Goal: Task Accomplishment & Management: Manage account settings

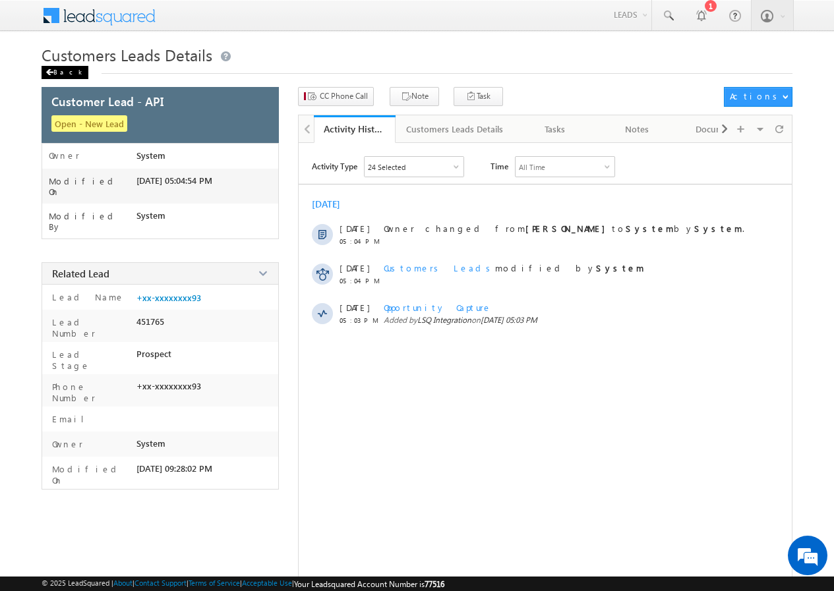
click at [61, 69] on div "Back" at bounding box center [65, 72] width 47 height 13
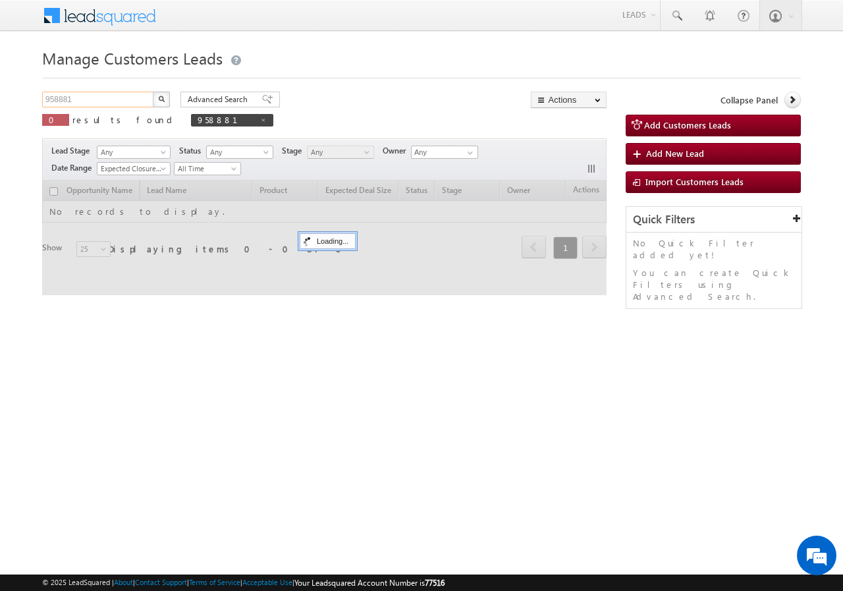
click at [110, 106] on input "958881" at bounding box center [98, 100] width 113 height 16
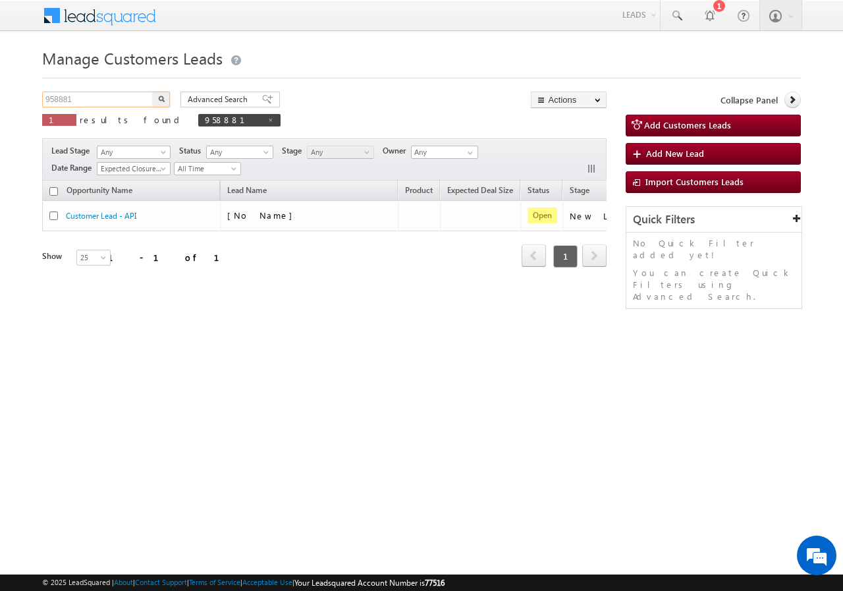
click at [110, 106] on input "958881" at bounding box center [98, 100] width 113 height 16
paste input "703"
type input "957031"
click at [160, 100] on img "button" at bounding box center [161, 99] width 7 height 7
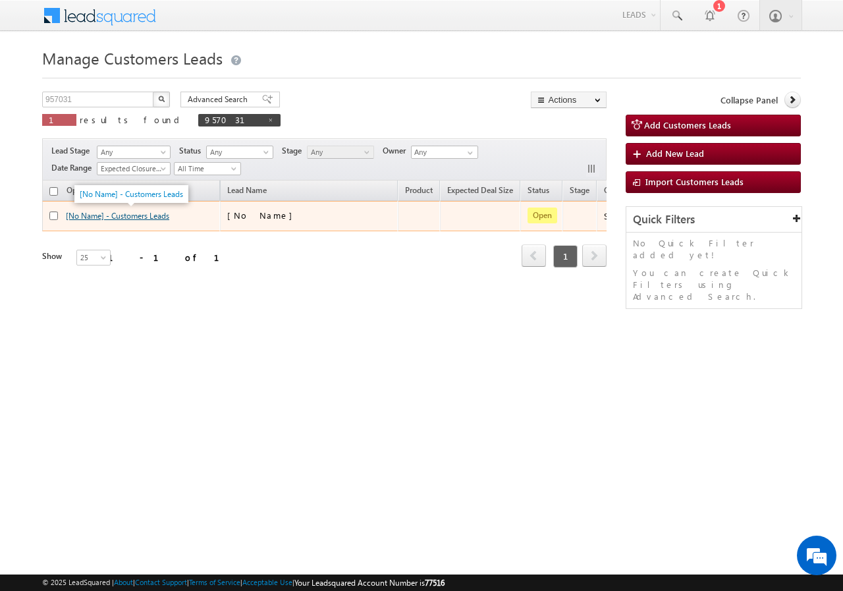
click at [117, 216] on link "[No Name] - Customers Leads" at bounding box center [117, 216] width 103 height 10
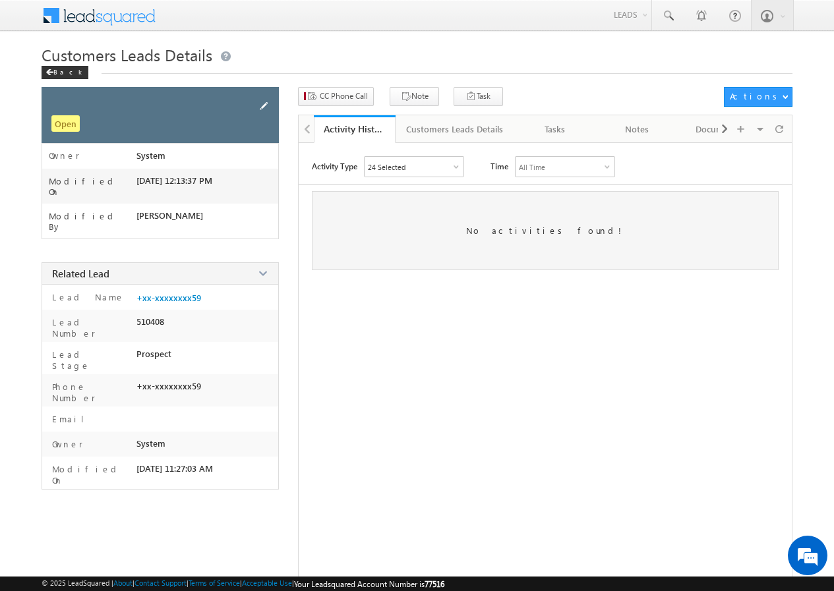
click at [260, 104] on span at bounding box center [263, 106] width 14 height 14
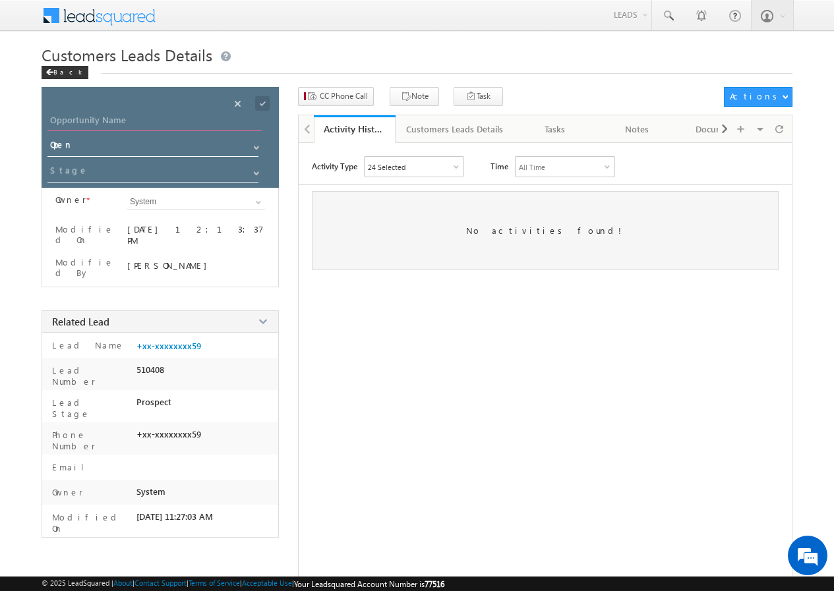
click at [106, 117] on input "Opportunity Name" at bounding box center [154, 122] width 214 height 18
paste input "[PERSON_NAME]"
type input "[PERSON_NAME]"
click at [261, 103] on span at bounding box center [262, 103] width 14 height 14
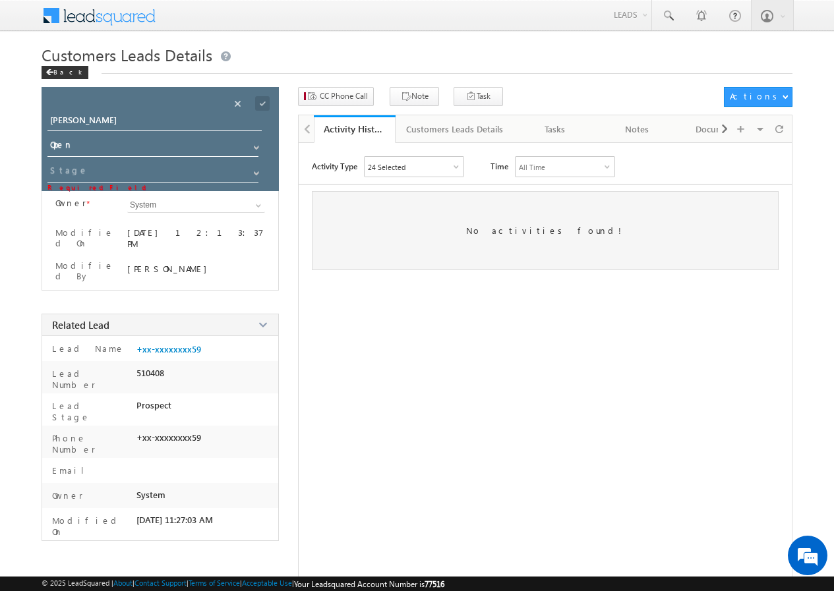
click at [393, 306] on div "Activity Type 24 Selected Select All Other Activities 17 Owner Changed Status C…" at bounding box center [545, 386] width 492 height 461
click at [327, 100] on span "CC Phone Call" at bounding box center [344, 96] width 48 height 12
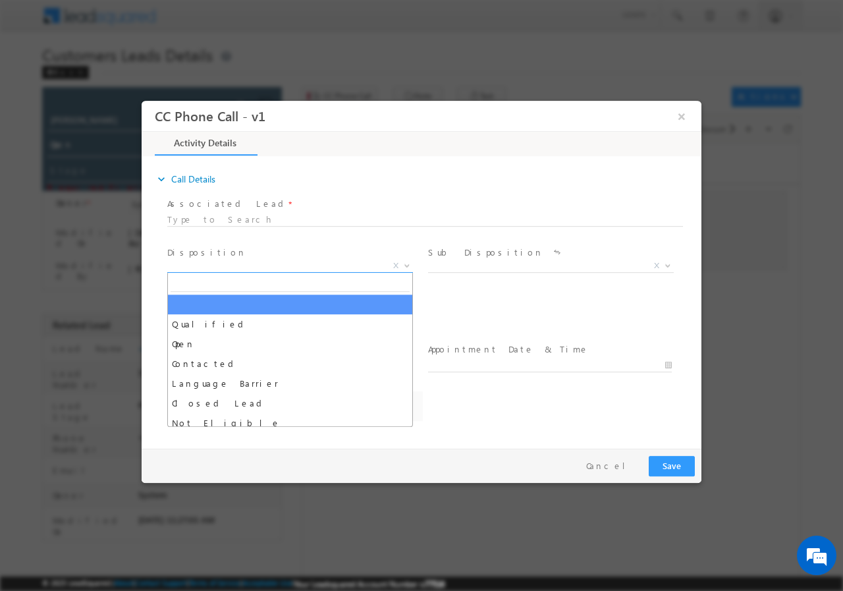
click at [230, 265] on span "X" at bounding box center [290, 265] width 246 height 13
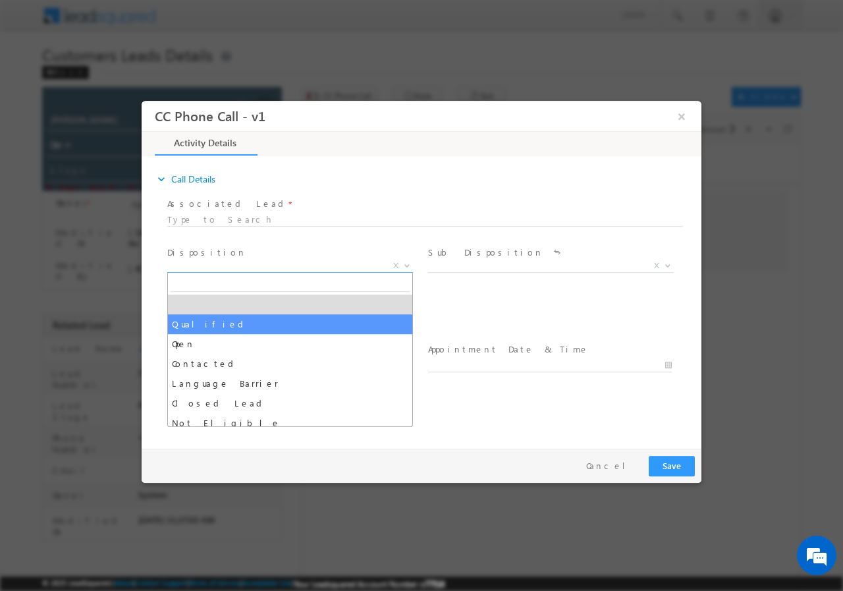
select select "Qualified"
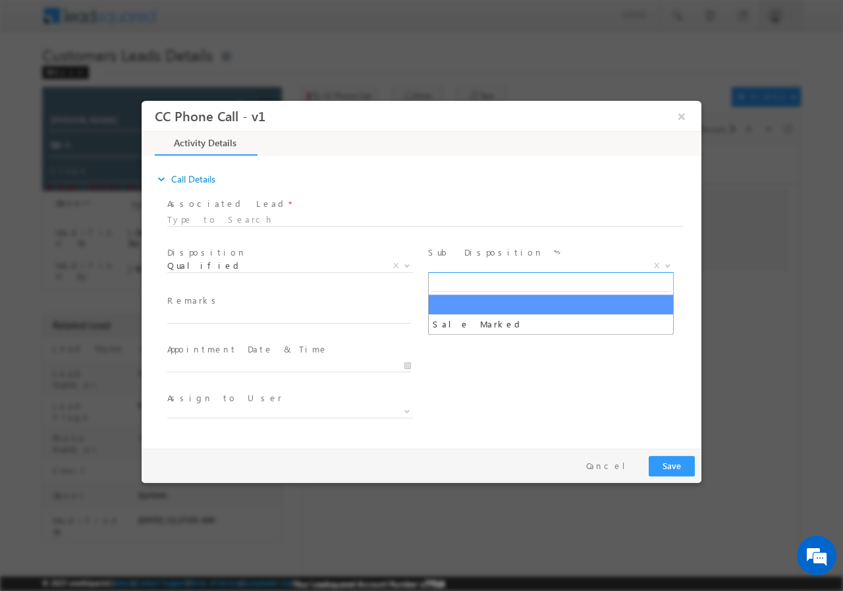
click at [492, 266] on span "X" at bounding box center [551, 265] width 246 height 13
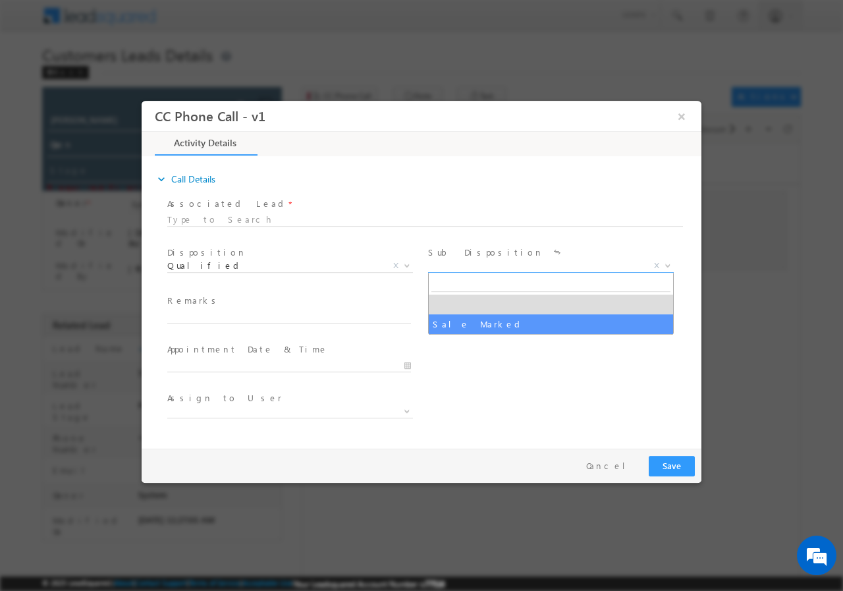
select select "Sale Marked"
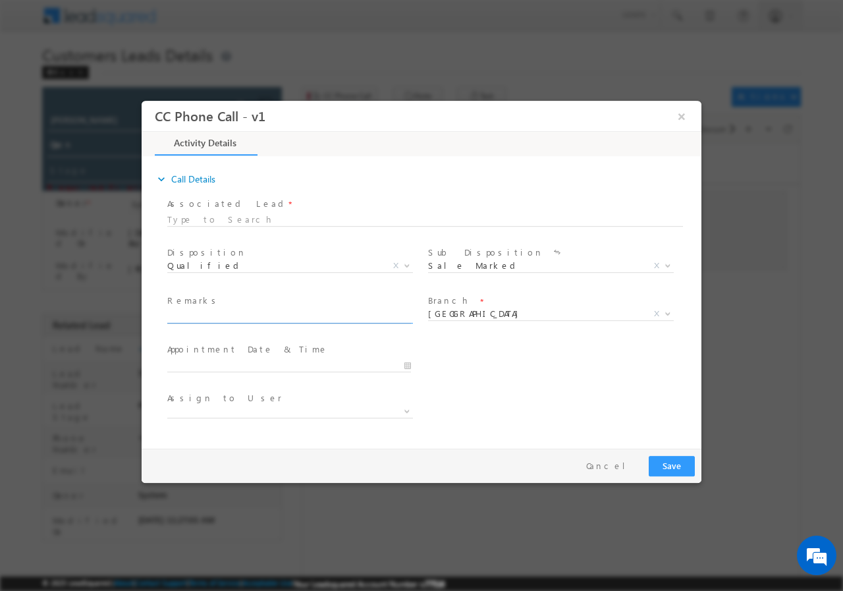
click at [211, 314] on input "text" at bounding box center [289, 316] width 244 height 13
paste input "957031//VB_Interested//Shyam Kumar//8851913659//FLAT PURCHASE// LOAN REQ-30L// …"
type input "957031//VB_Interested//Shyam Kumar//8851913659//FLAT PURCHASE// LOAN REQ-30L// …"
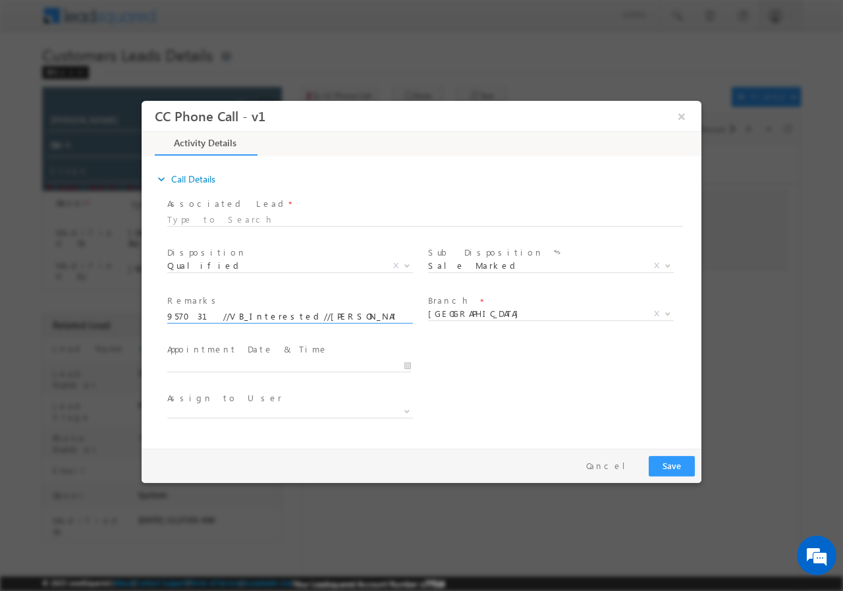
click at [413, 361] on div at bounding box center [295, 364] width 256 height 16
click at [411, 366] on input "10/04/2025 10:44 AM" at bounding box center [289, 364] width 244 height 13
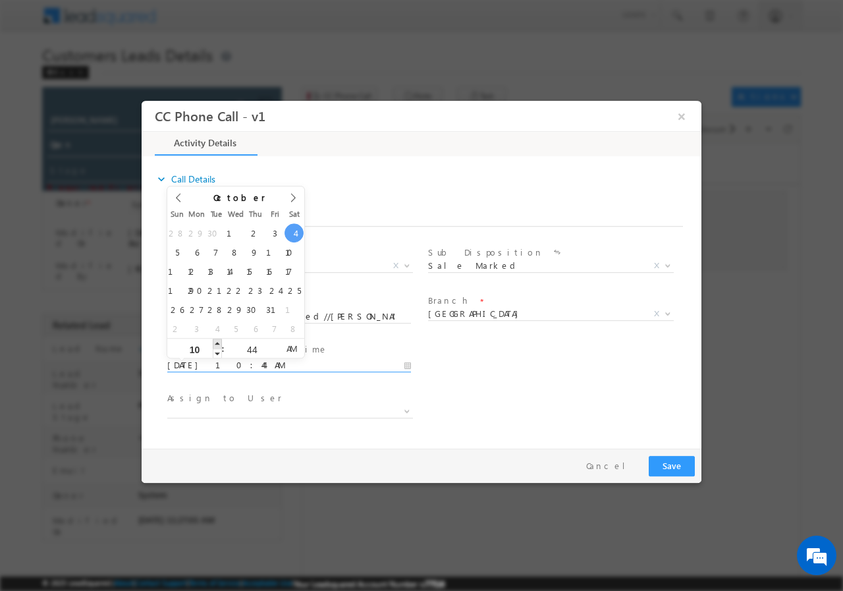
type input "10/04/2025 11:44 AM"
type input "11"
click at [216, 339] on span at bounding box center [217, 343] width 9 height 10
type input "10/04/2025 12:44 PM"
type input "12"
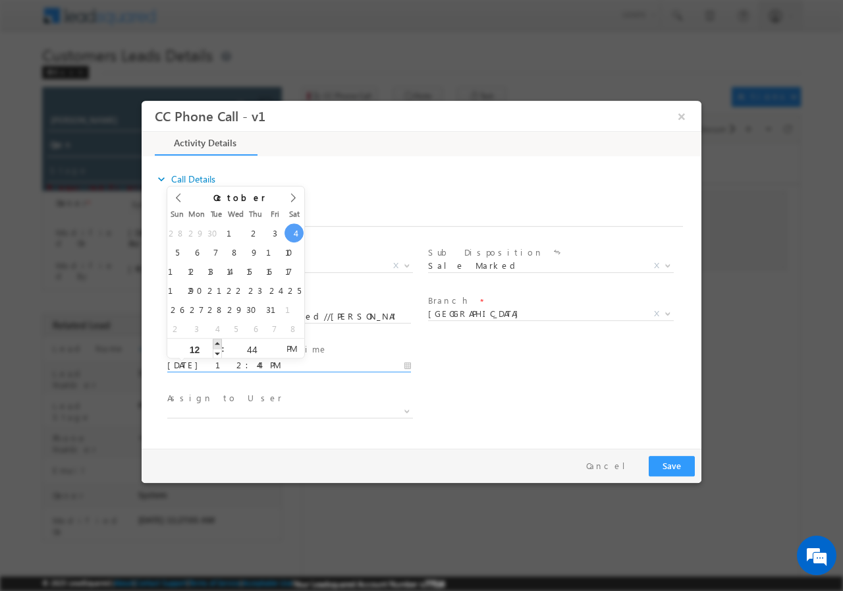
click at [216, 339] on span at bounding box center [217, 343] width 9 height 10
click at [244, 345] on input "44" at bounding box center [252, 349] width 55 height 9
type input "00"
type input "10/04/2025 12:00 PM"
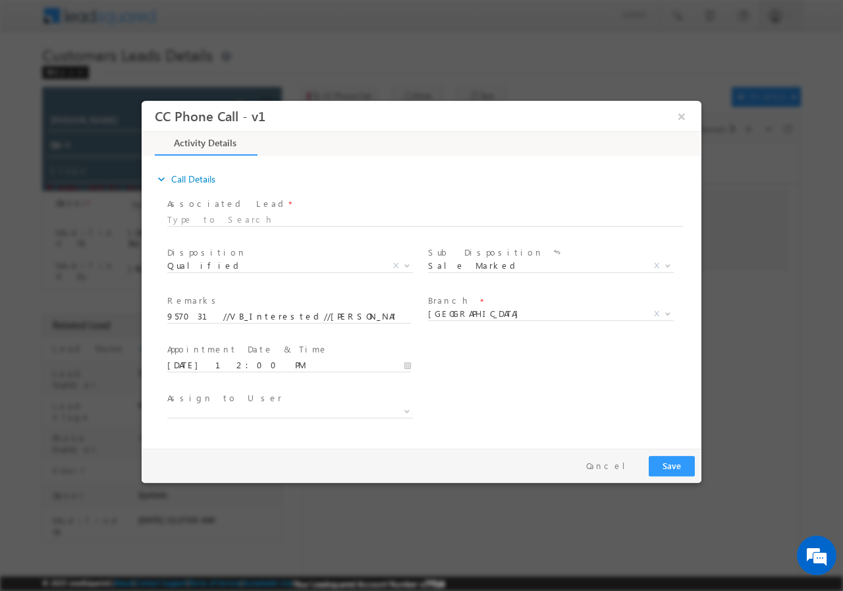
click at [524, 399] on div "Assign to User *" at bounding box center [433, 412] width 537 height 49
click at [206, 413] on span at bounding box center [290, 411] width 246 height 13
click at [533, 400] on div "Assign to User *" at bounding box center [433, 412] width 537 height 49
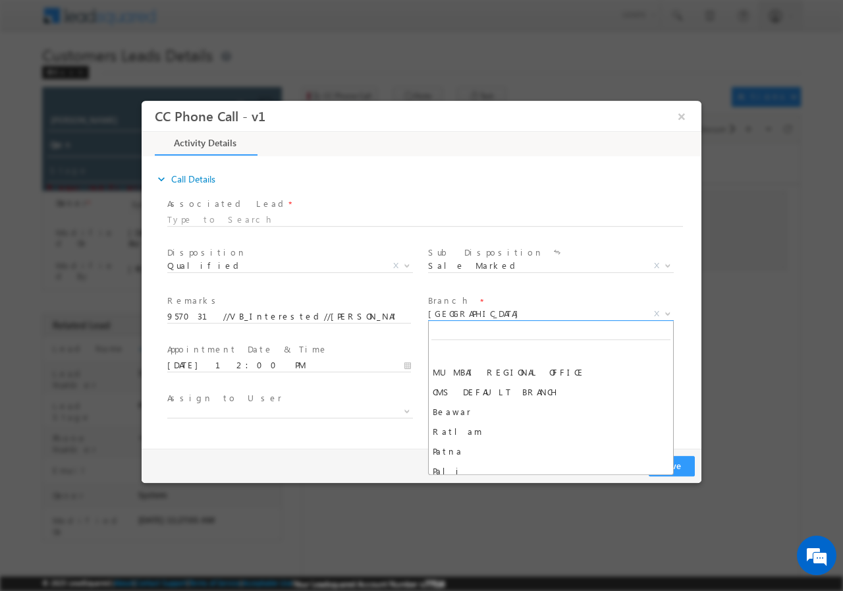
click at [486, 316] on span "Delhi" at bounding box center [535, 313] width 214 height 12
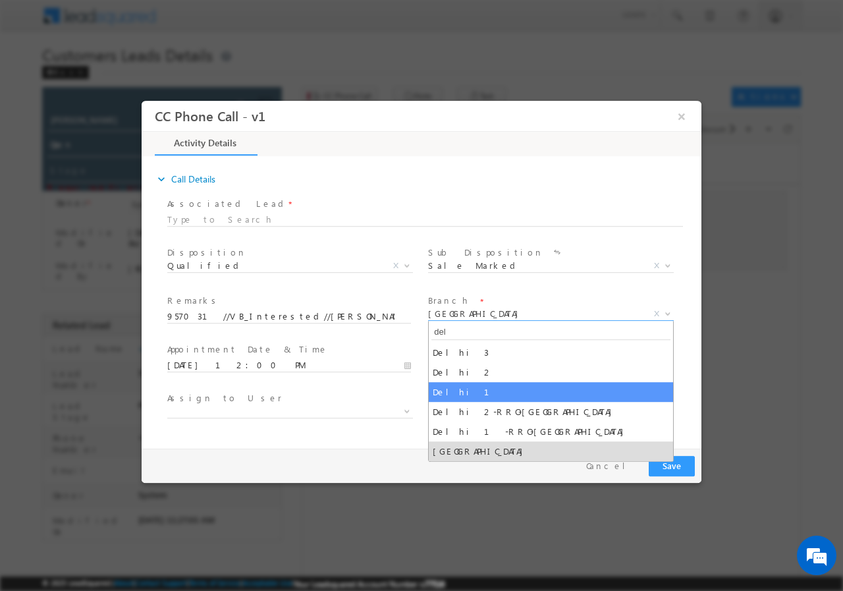
type input "del"
select select "Delhi 1"
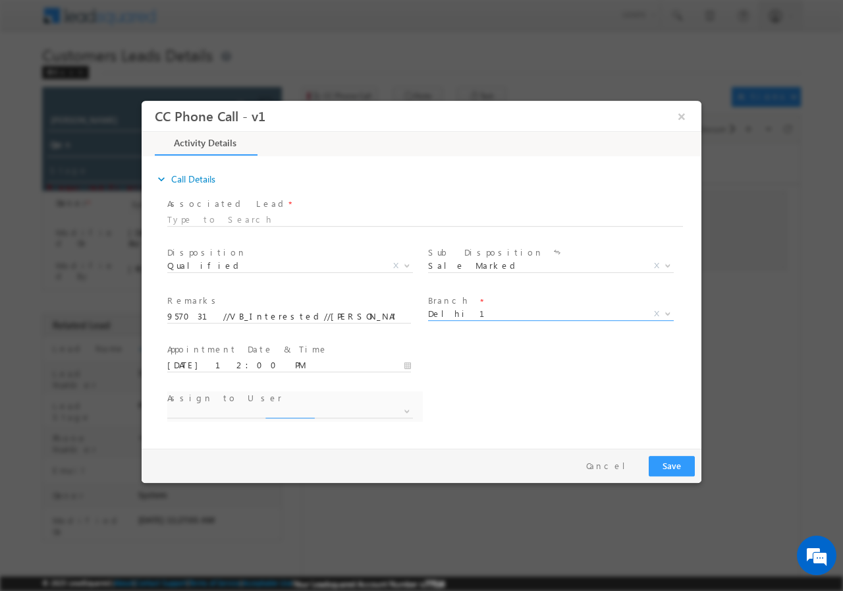
select select "dharm.yadav@sgrlimited.in"
click at [470, 309] on span "Delhi 1" at bounding box center [535, 313] width 214 height 12
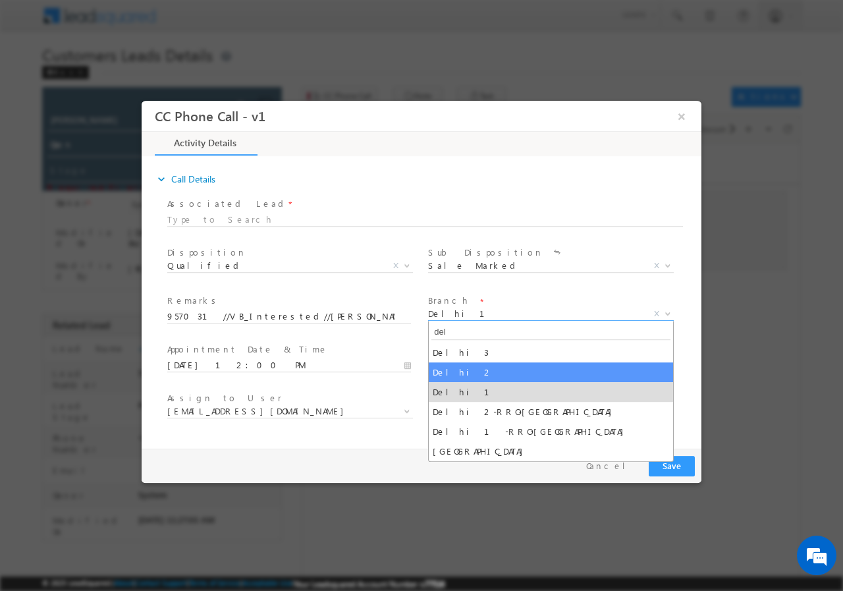
type input "del"
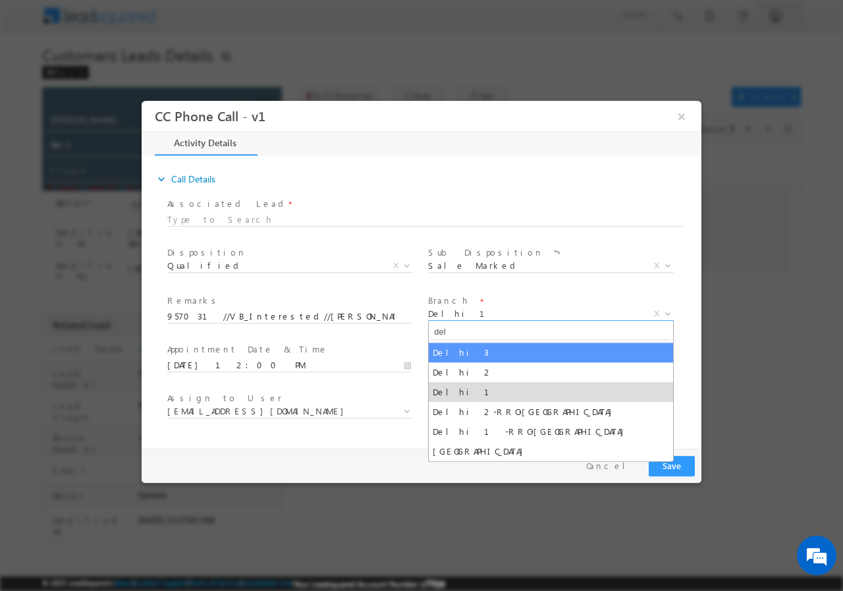
select select "Delhi 3"
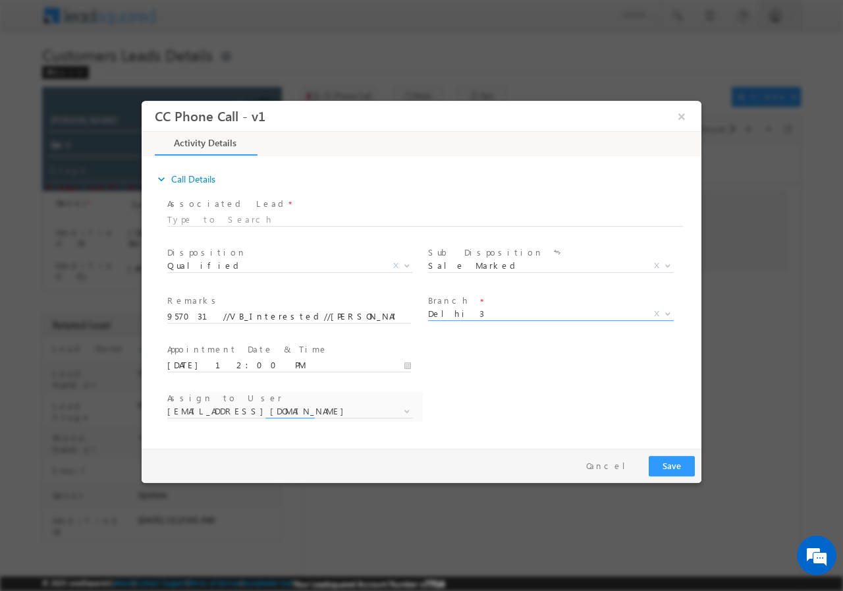
select select "annupriya.singh@sgrlimited.in"
click at [264, 409] on span "annupriya.singh@sgrlimited.in" at bounding box center [274, 411] width 214 height 12
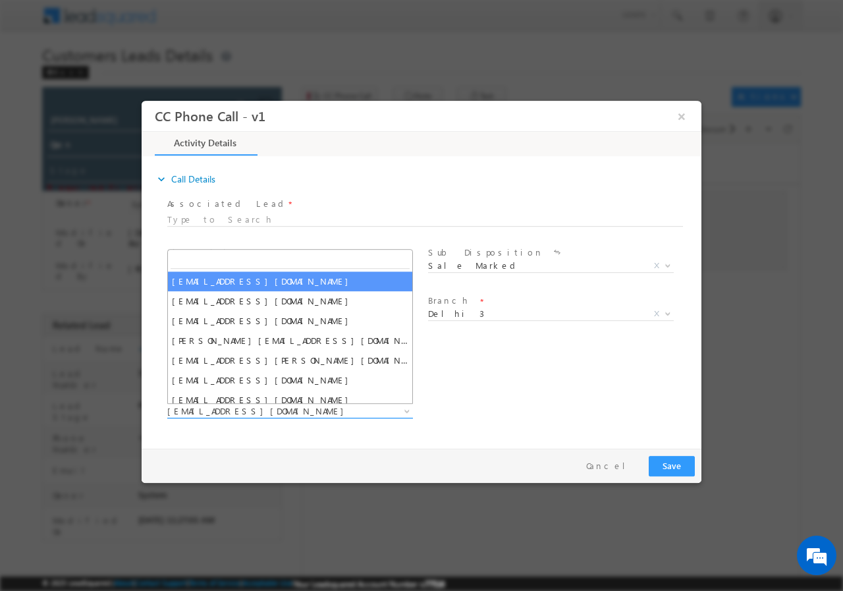
type input "rana.singh@sgrlimited.in"
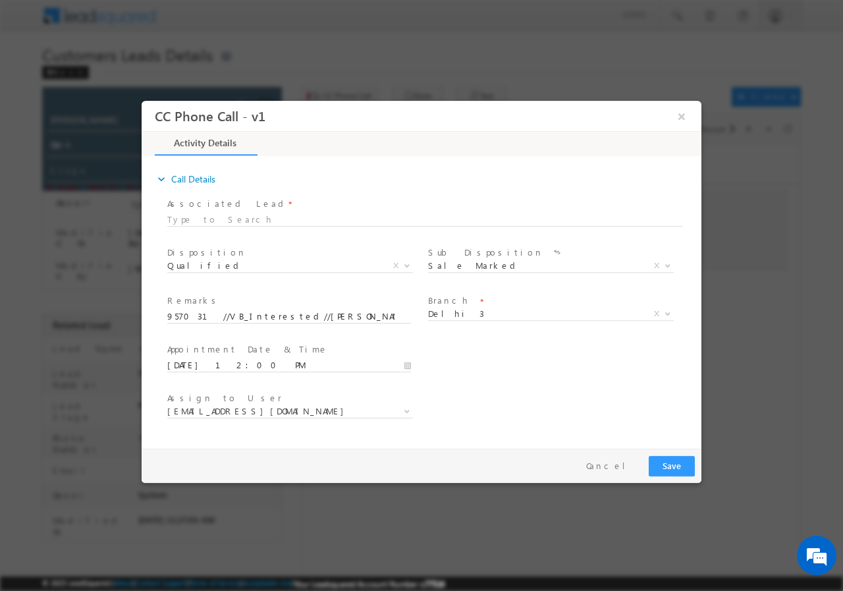
click at [536, 377] on div "User Branch * Appointment Date & Time * 10/04/2025 12:00 PM" at bounding box center [433, 363] width 537 height 49
click at [675, 469] on button "Save" at bounding box center [672, 465] width 46 height 20
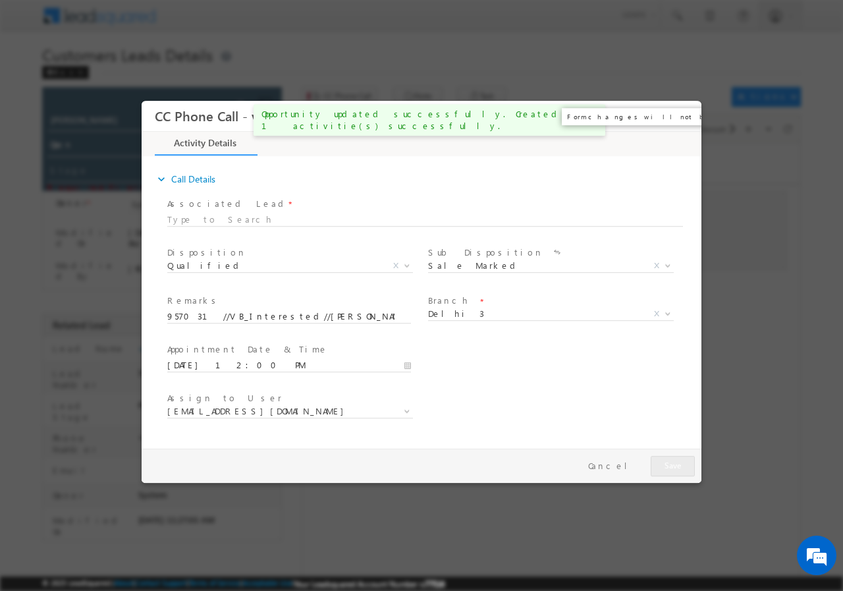
click at [678, 117] on button "×" at bounding box center [682, 115] width 22 height 24
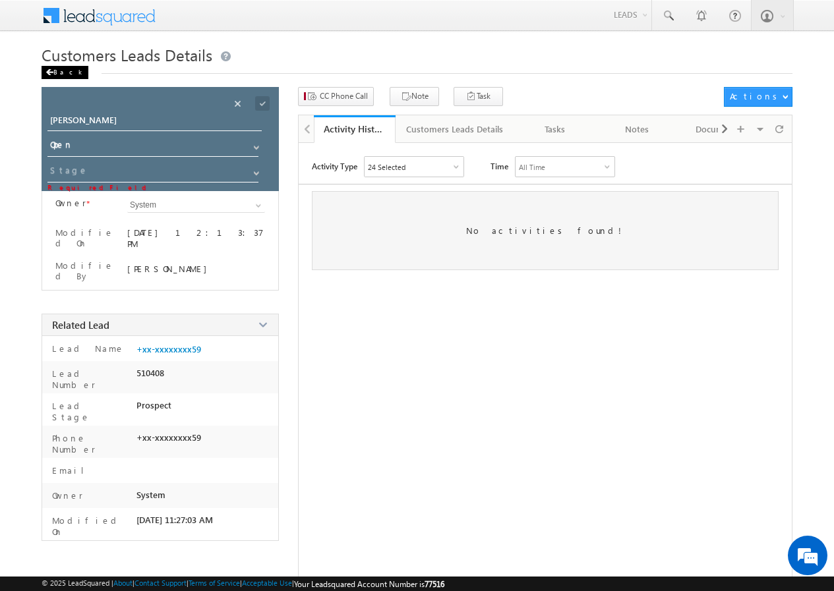
click at [59, 68] on div "Back" at bounding box center [65, 72] width 47 height 13
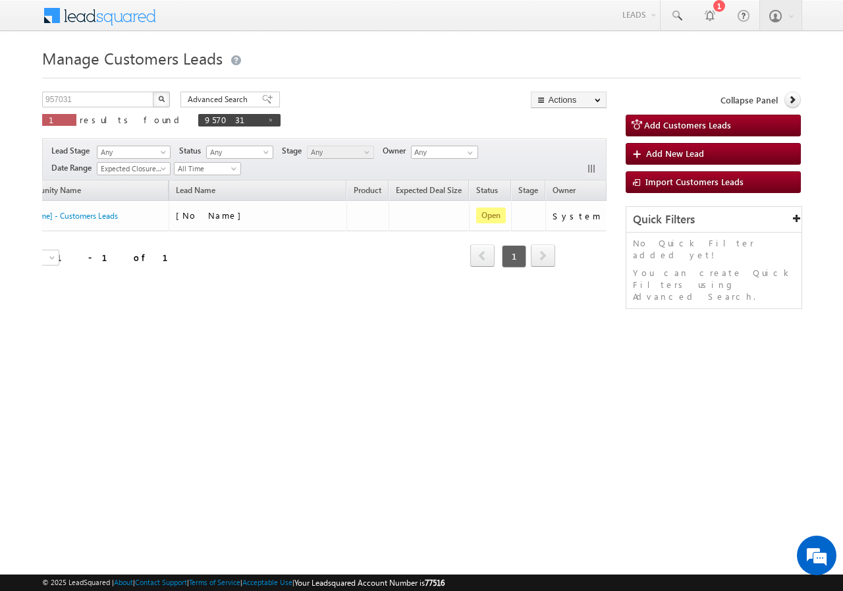
scroll to position [0, 88]
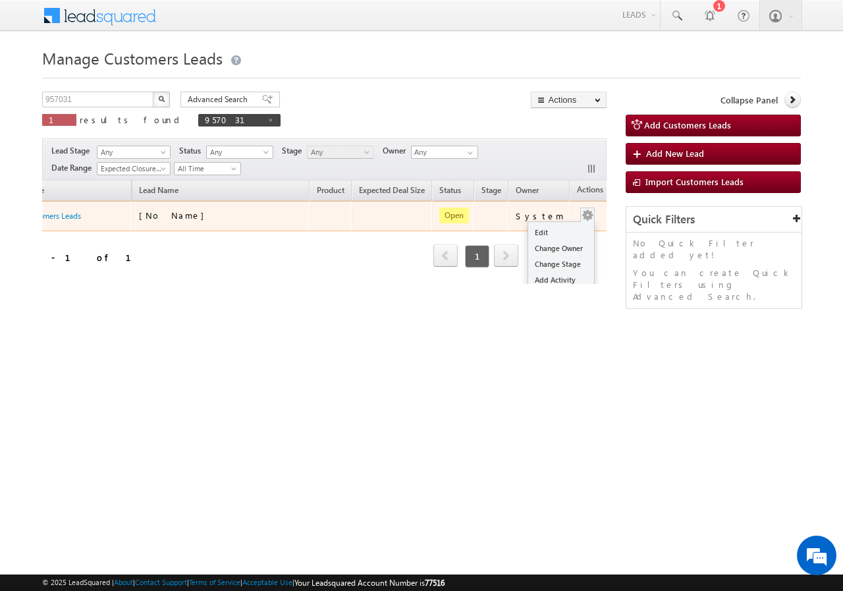
click at [581, 217] on button "button" at bounding box center [587, 215] width 13 height 13
click at [540, 230] on link "Edit" at bounding box center [561, 233] width 66 height 16
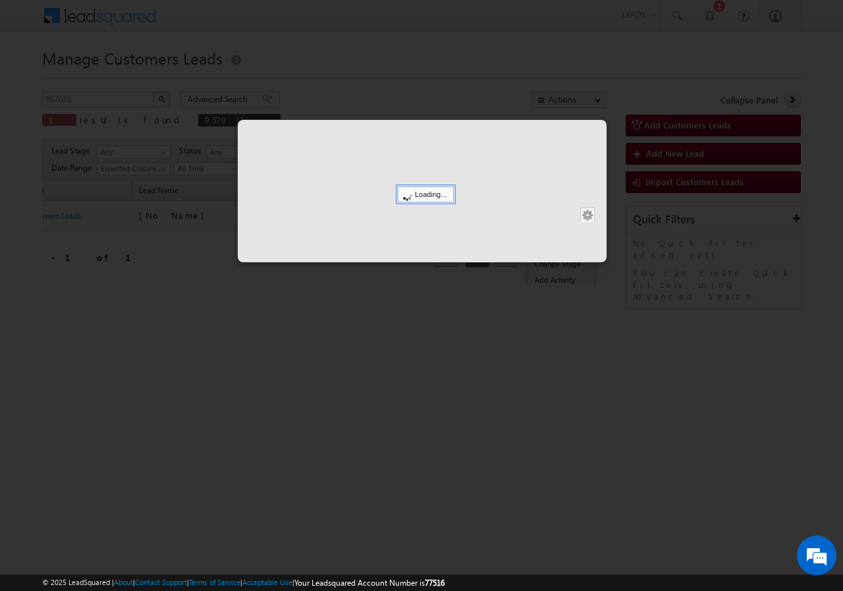
scroll to position [0, 0]
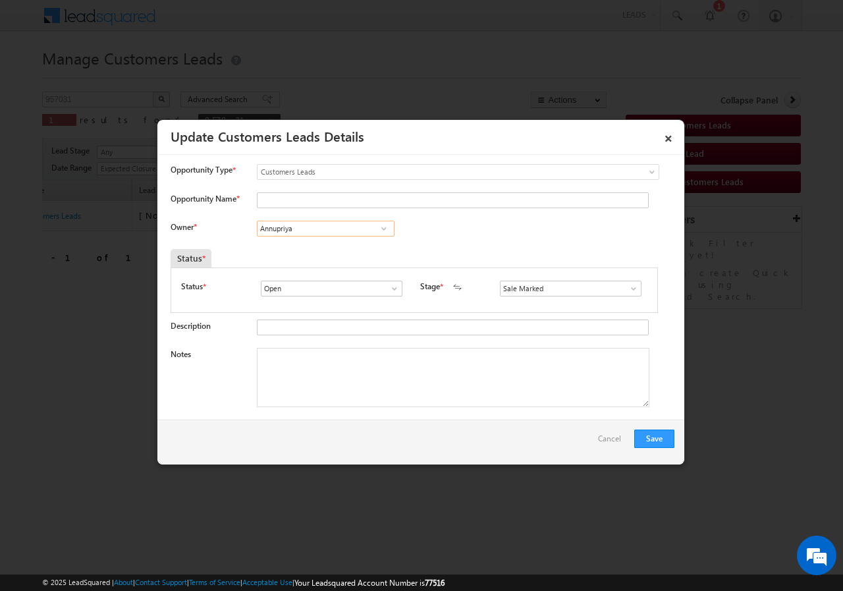
click at [310, 235] on input "Annupriya" at bounding box center [326, 229] width 138 height 16
paste input "rana.singh@sgrlimited.in"
click at [297, 251] on span "rana.singh@sgrlimited.in" at bounding box center [321, 254] width 119 height 10
type input "[PERSON_NAME]"
click at [345, 385] on textarea "Notes" at bounding box center [453, 377] width 393 height 59
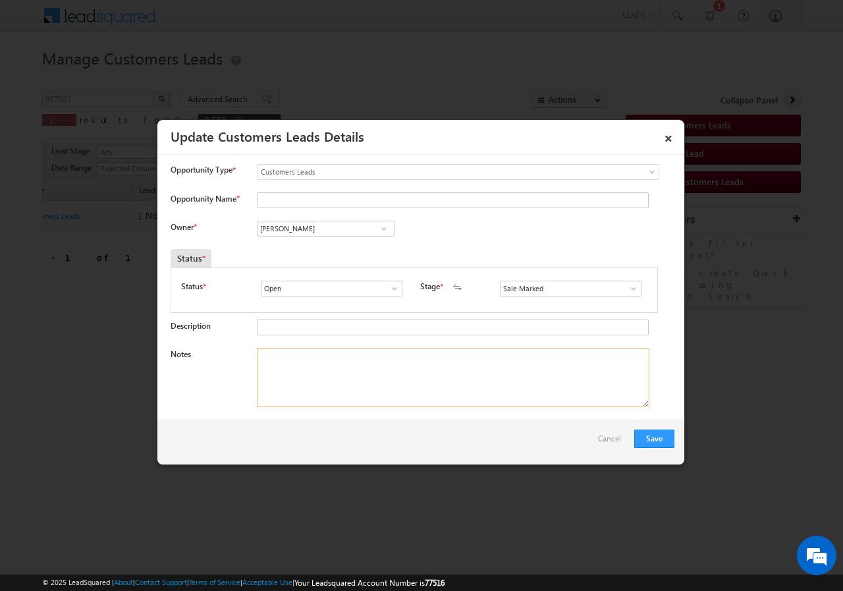
click at [345, 385] on textarea "Notes" at bounding box center [453, 377] width 393 height 59
paste textarea "957031//VB_Interested//Shyam Kumar//8851913659//FLAT PURCHASE// LOAN REQ-30L// …"
type textarea "957031//VB_Interested//Shyam Kumar//8851913659//FLAT PURCHASE// LOAN REQ-30L// …"
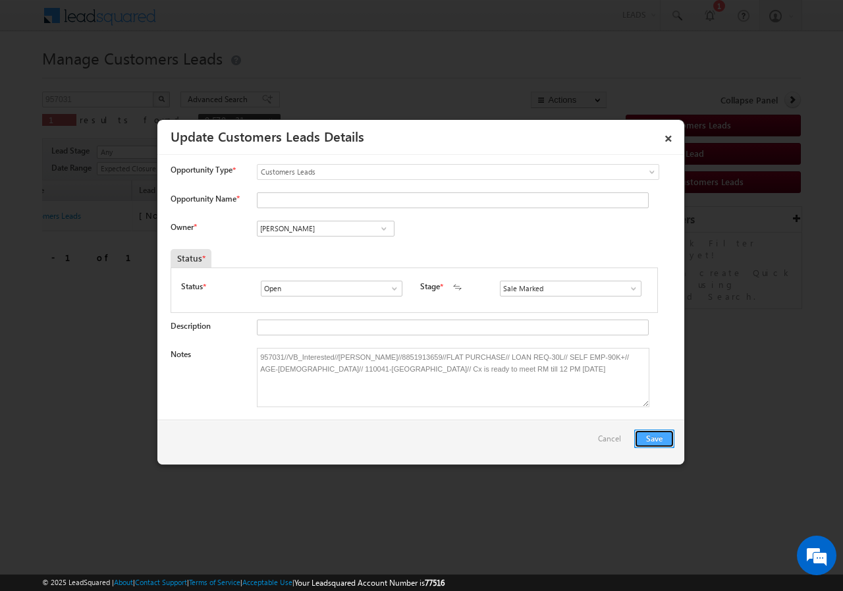
click at [656, 438] on button "Save" at bounding box center [655, 439] width 40 height 18
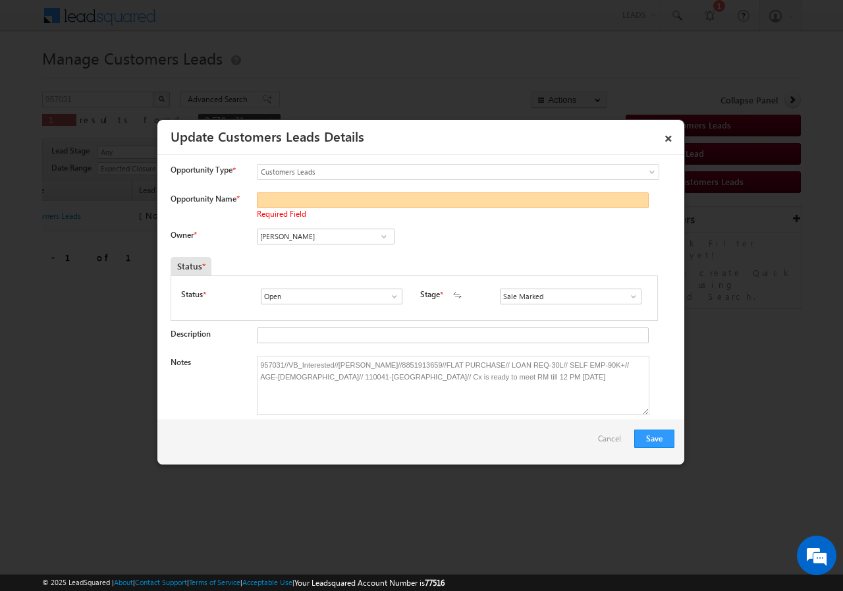
click at [308, 198] on input "Opportunity Name *" at bounding box center [453, 200] width 392 height 16
click at [311, 203] on input "Opportunity Name *" at bounding box center [453, 200] width 392 height 16
paste input "[PERSON_NAME]"
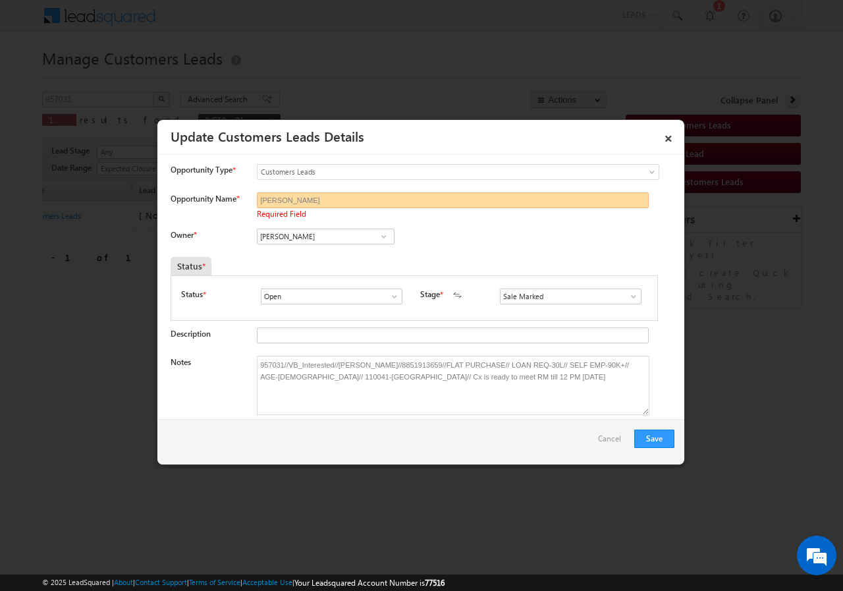
type input "[PERSON_NAME]"
click at [443, 229] on div "Owner * Annupriya Annupriya Annupriya Rana Sangram Singh Rana Sangram Singh 5d7…" at bounding box center [423, 240] width 504 height 22
click at [646, 432] on button "Save" at bounding box center [655, 439] width 40 height 18
